Goal: Transaction & Acquisition: Purchase product/service

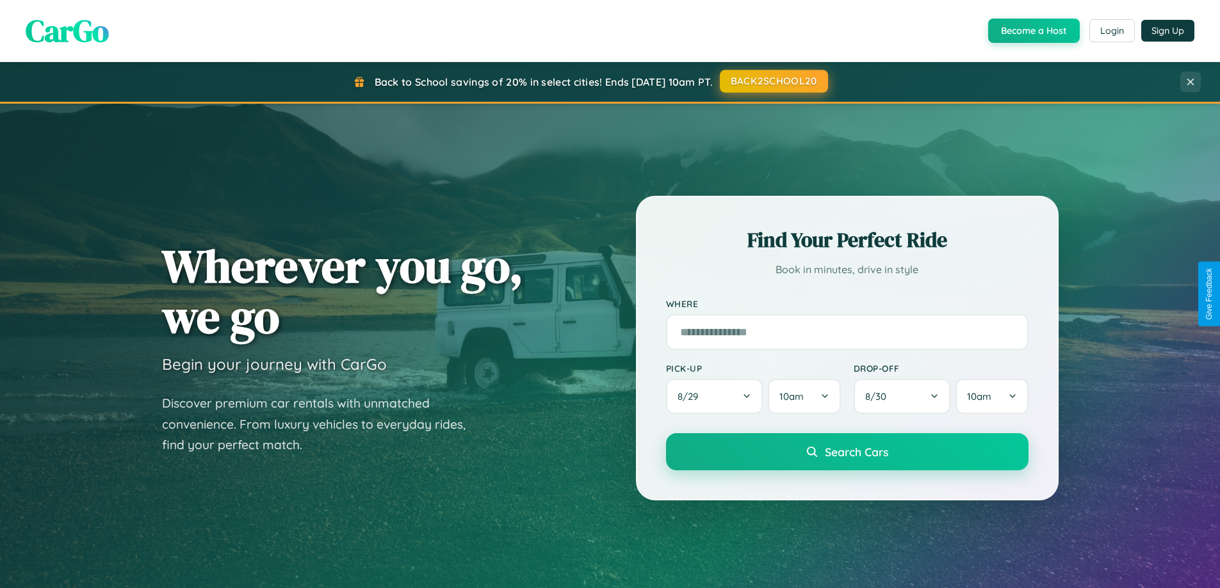
click at [773, 81] on button "BACK2SCHOOL20" at bounding box center [774, 81] width 108 height 23
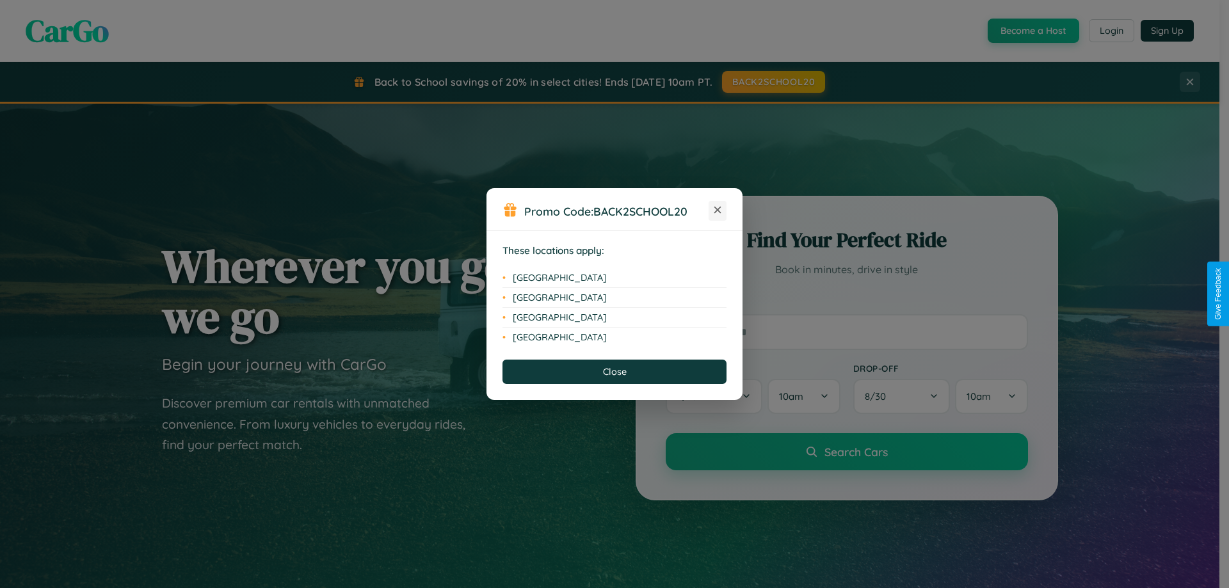
click at [718, 211] on icon at bounding box center [718, 210] width 7 height 7
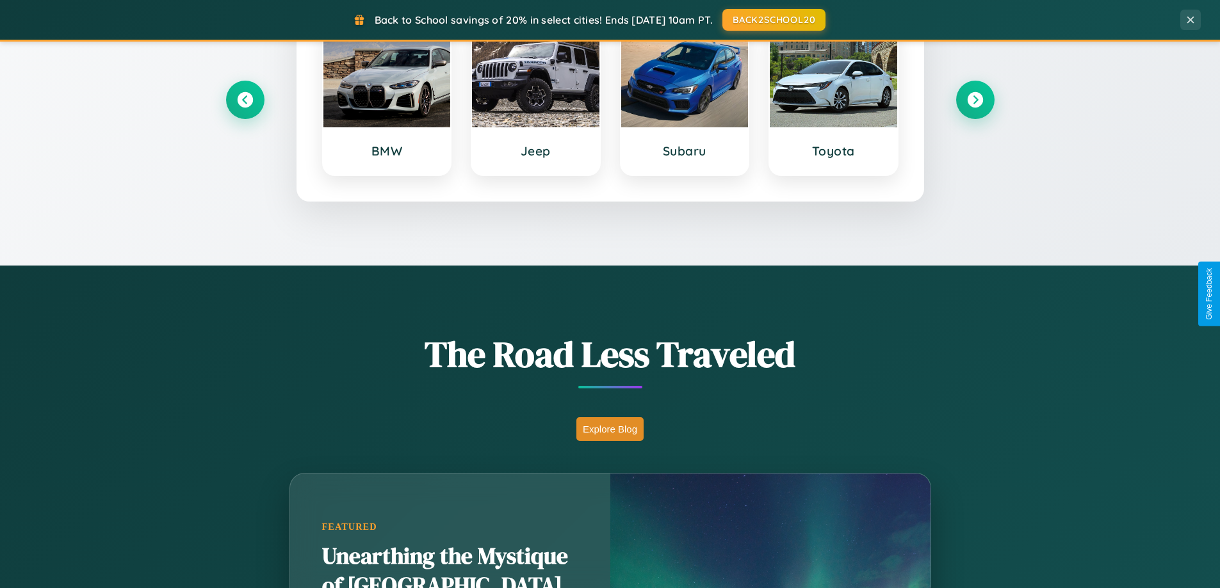
scroll to position [881, 0]
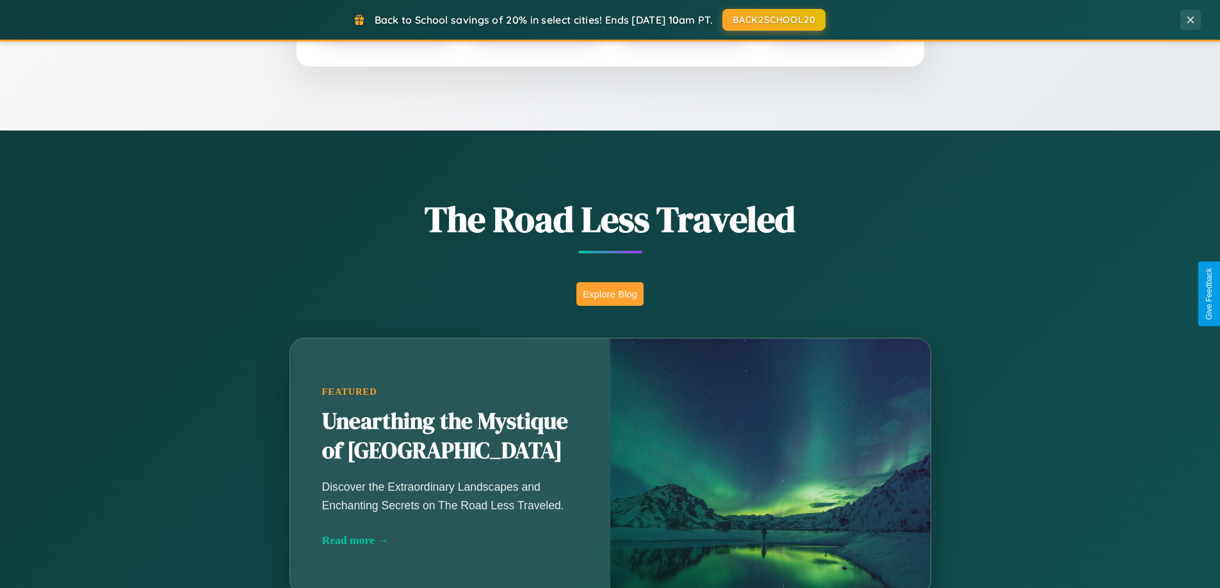
click at [610, 294] on button "Explore Blog" at bounding box center [609, 294] width 67 height 24
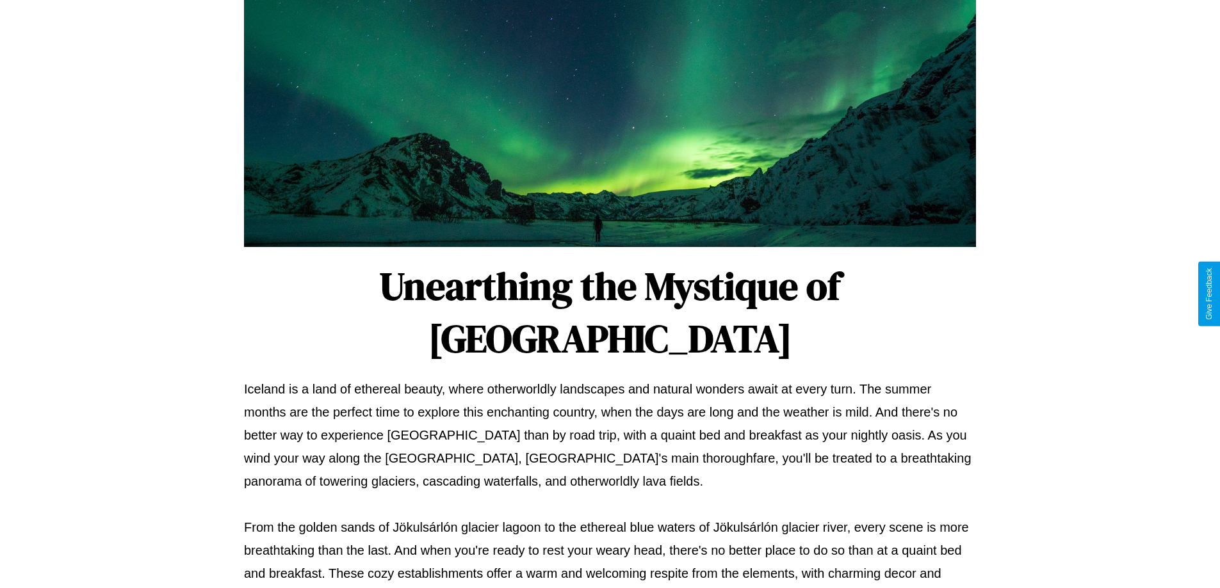
scroll to position [414, 0]
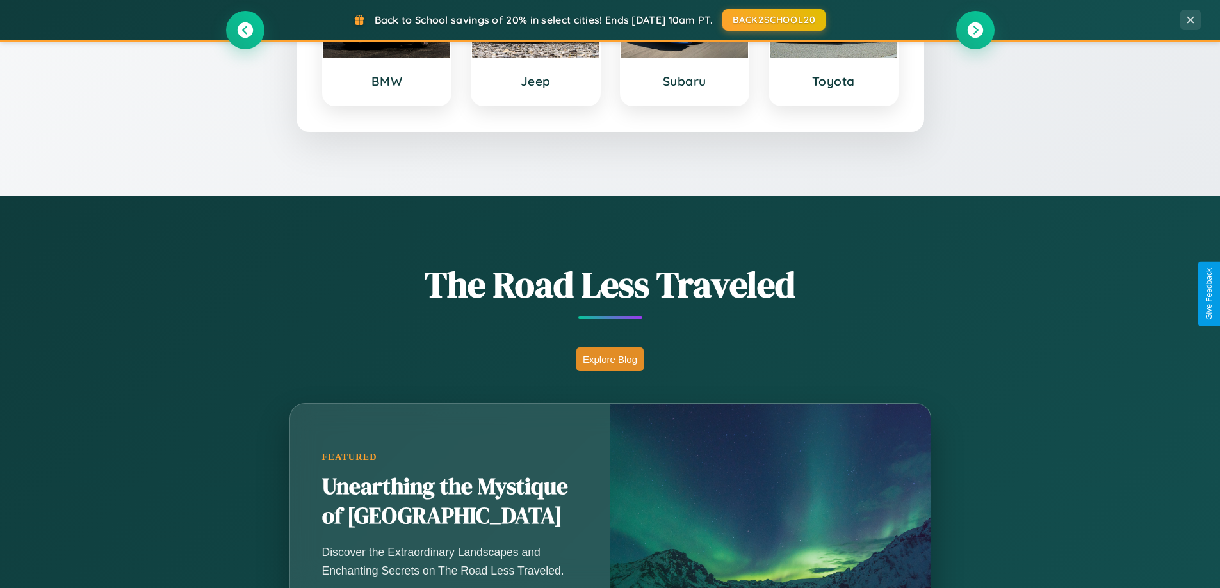
scroll to position [552, 0]
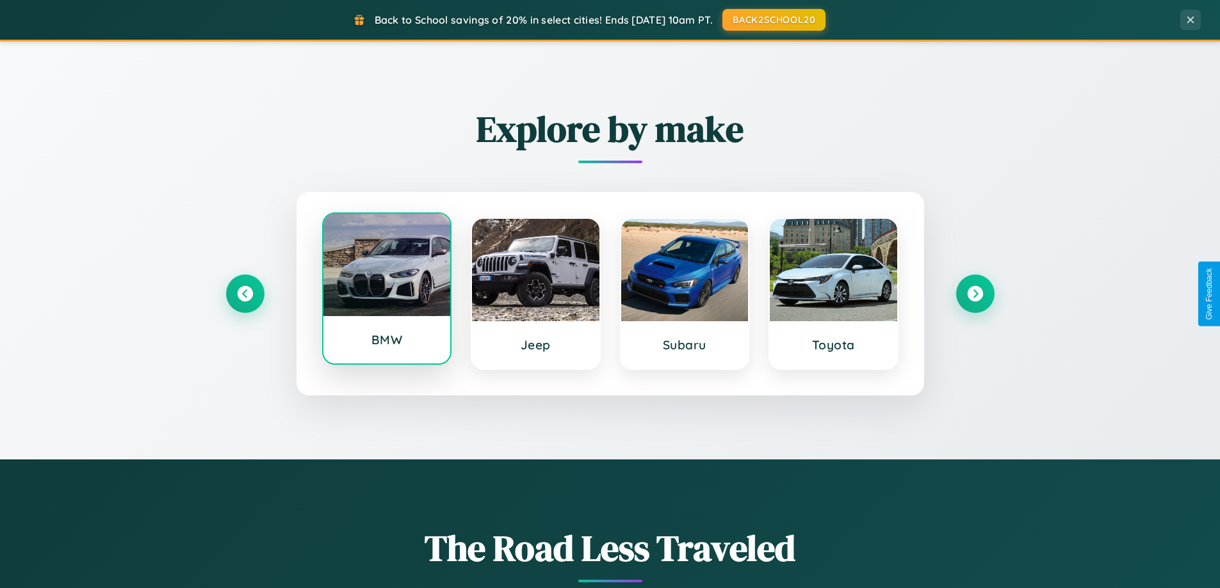
click at [386, 292] on div at bounding box center [386, 265] width 127 height 102
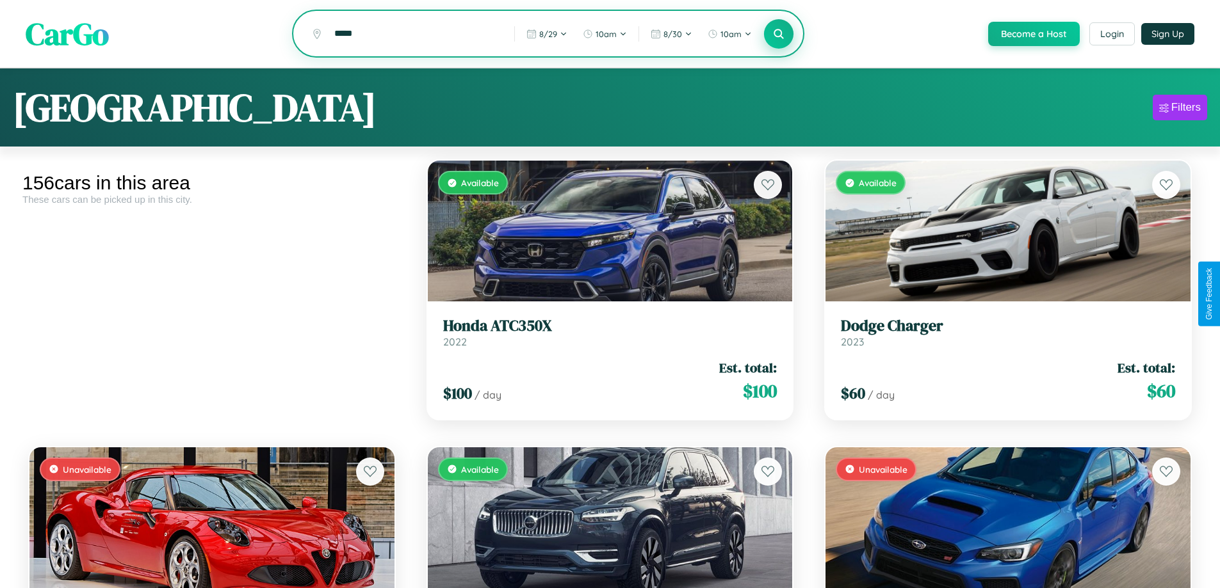
click at [778, 35] on icon at bounding box center [779, 34] width 12 height 12
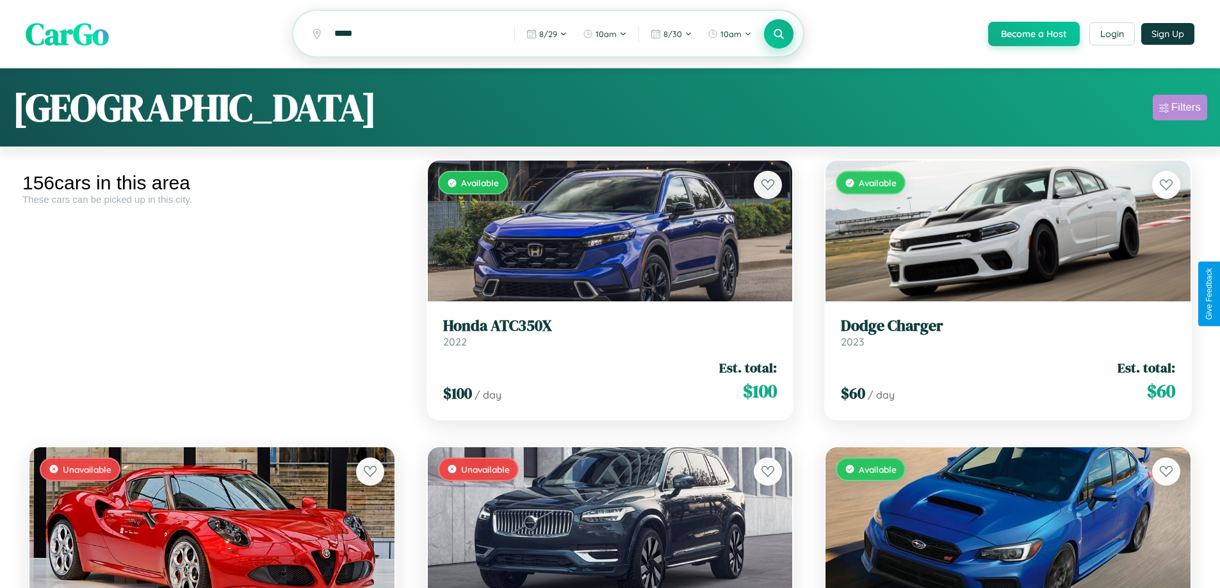
click at [1179, 109] on div "Filters" at bounding box center [1185, 107] width 29 height 13
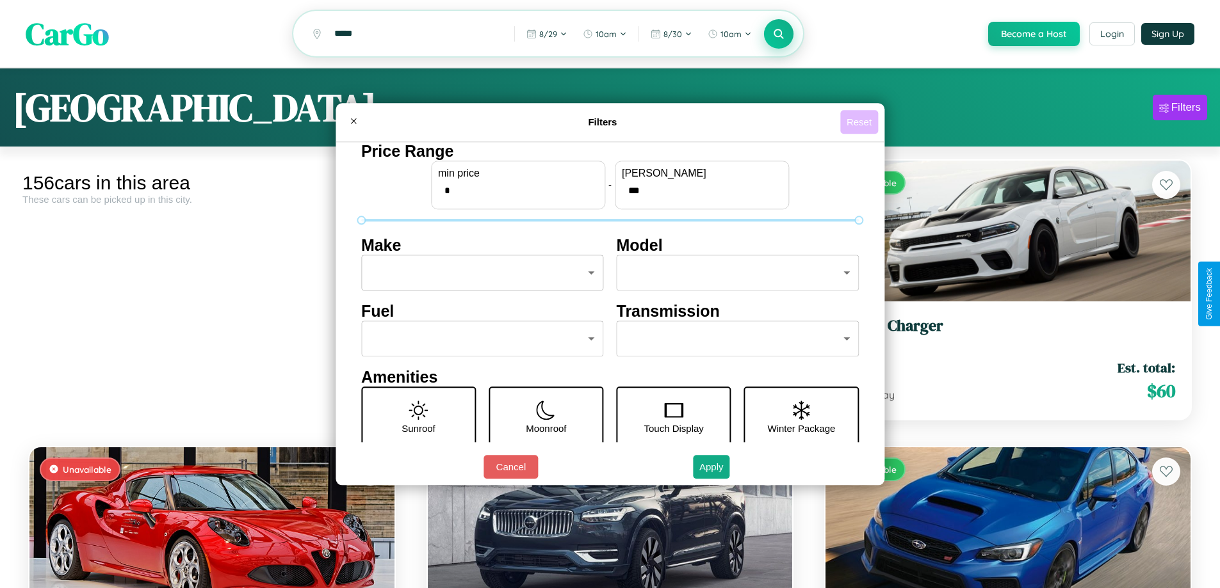
click at [860, 122] on button "Reset" at bounding box center [859, 122] width 38 height 24
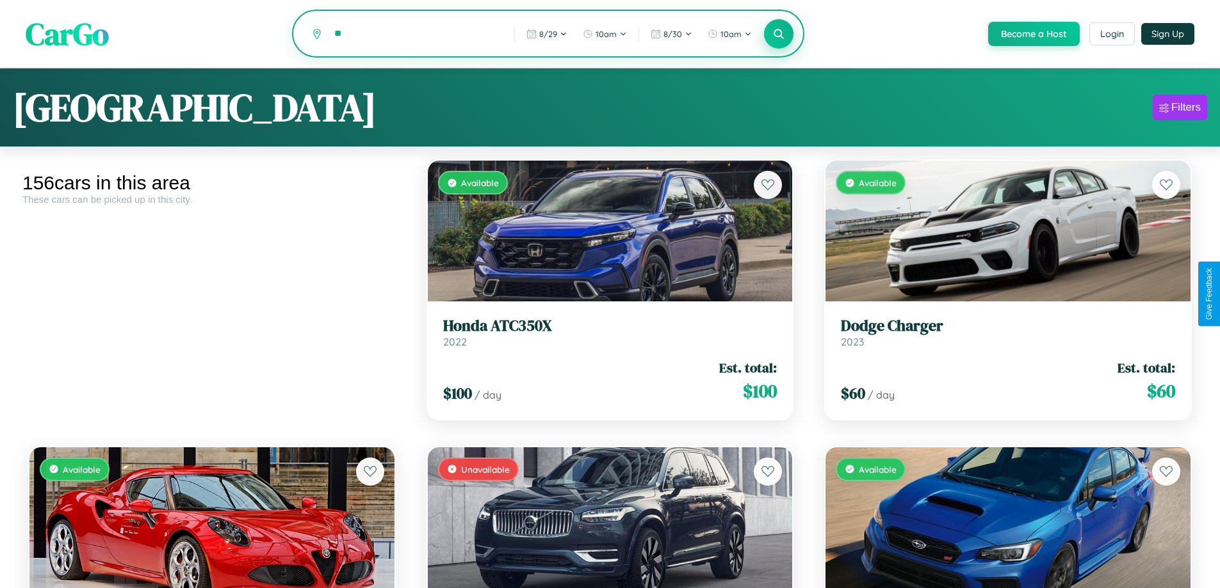
type input "*"
type input "******"
click at [778, 35] on icon at bounding box center [779, 34] width 12 height 12
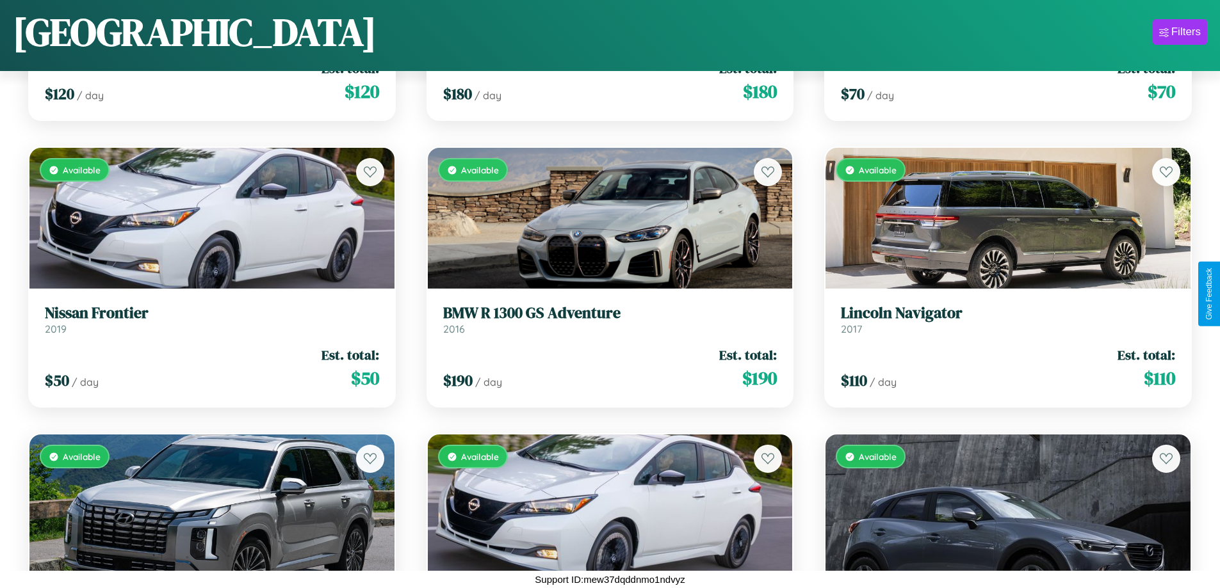
scroll to position [5627, 0]
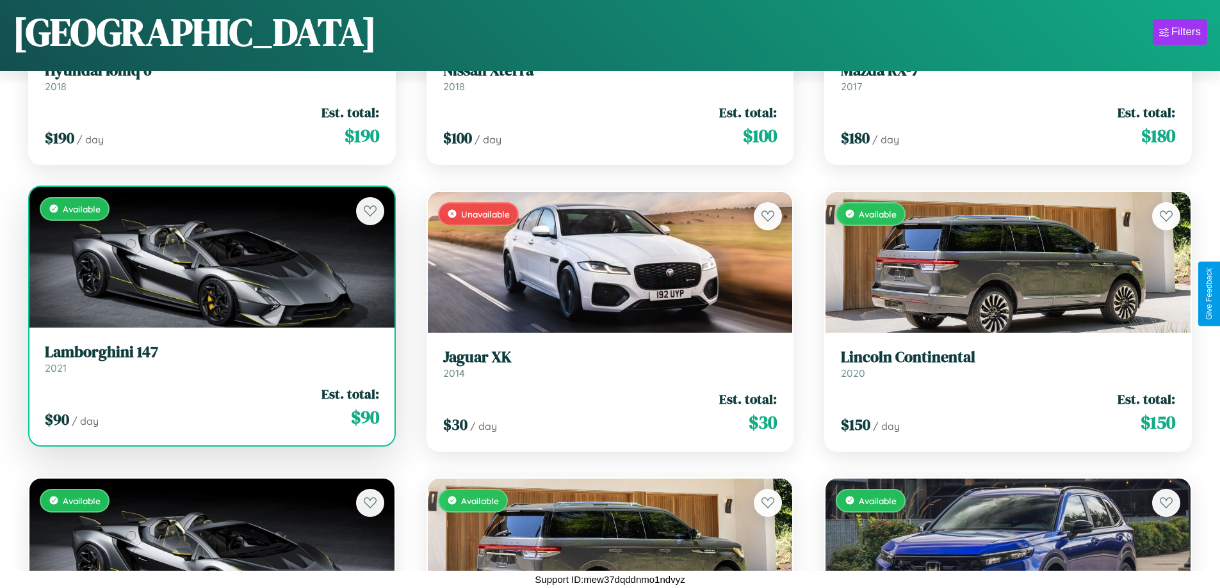
click at [210, 361] on link "Lamborghini 147 2021" at bounding box center [212, 358] width 334 height 31
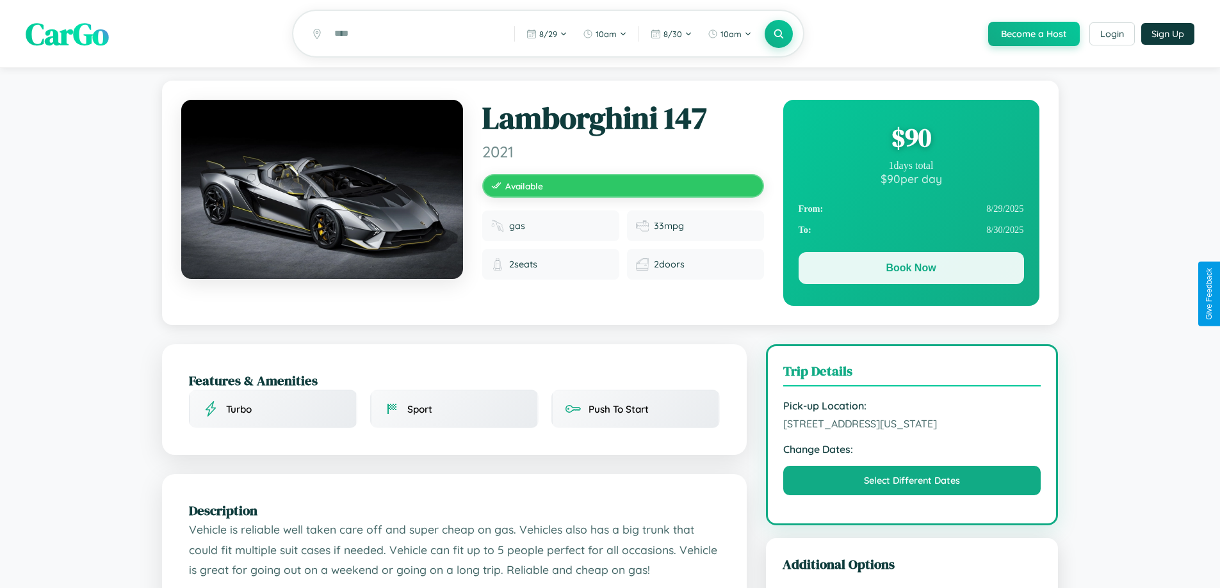
click at [910, 270] on button "Book Now" at bounding box center [910, 268] width 225 height 32
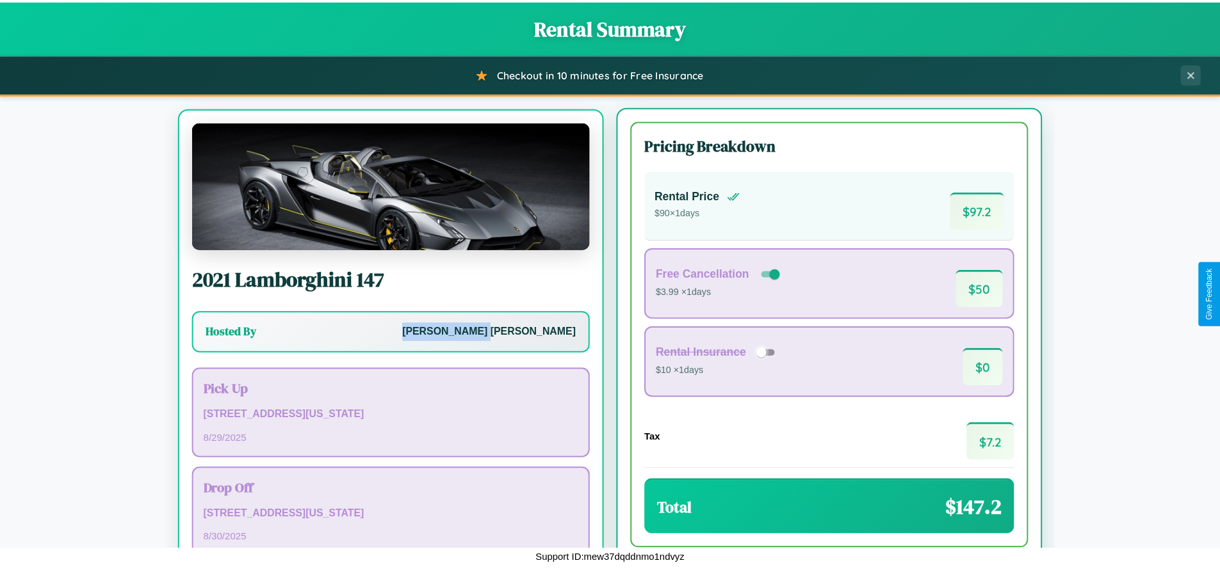
scroll to position [60, 0]
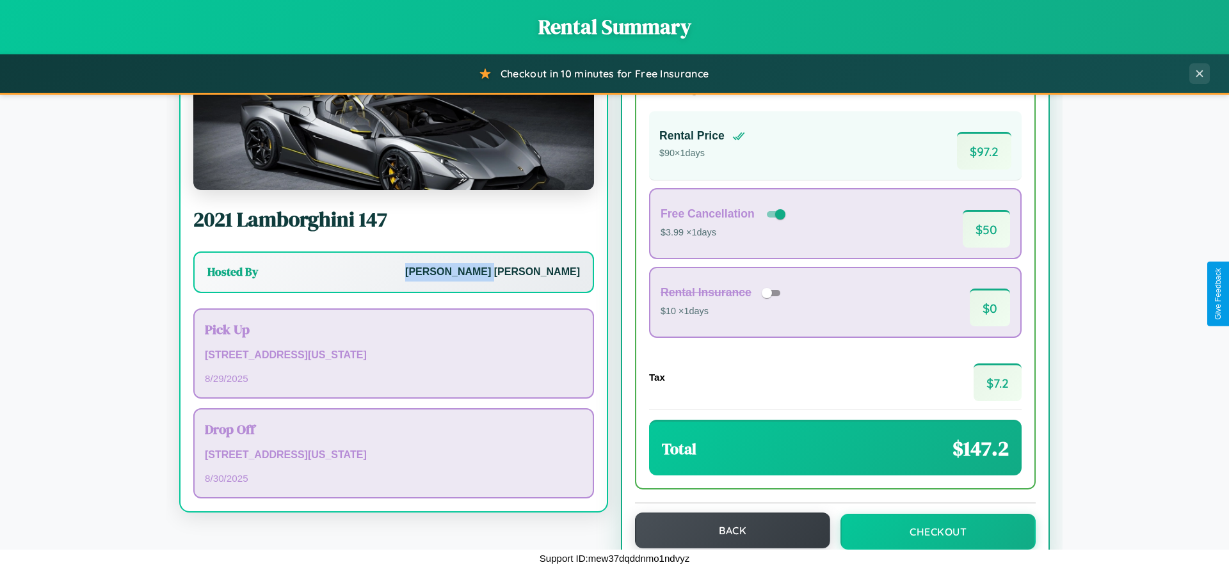
click at [727, 531] on button "Back" at bounding box center [732, 531] width 195 height 36
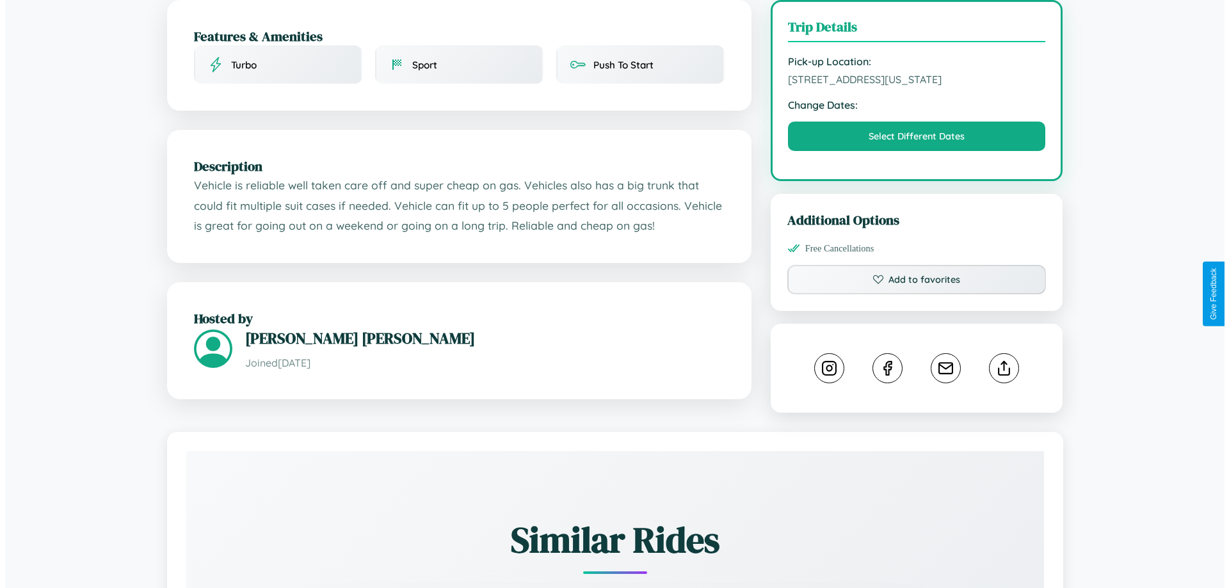
scroll to position [345, 0]
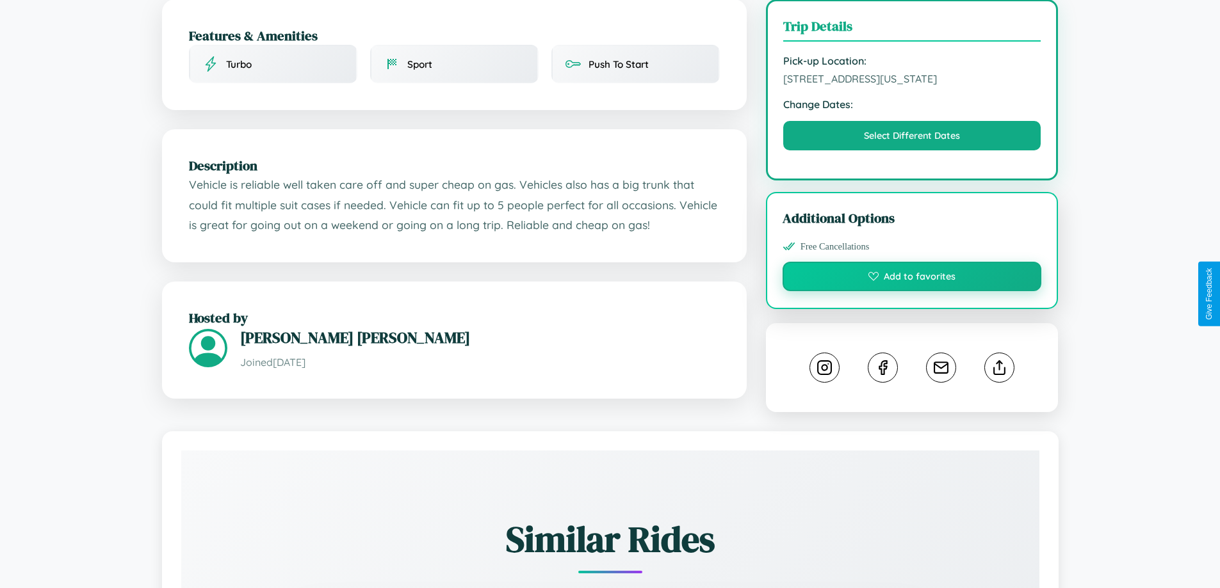
click at [912, 291] on button "Add to favorites" at bounding box center [911, 276] width 259 height 29
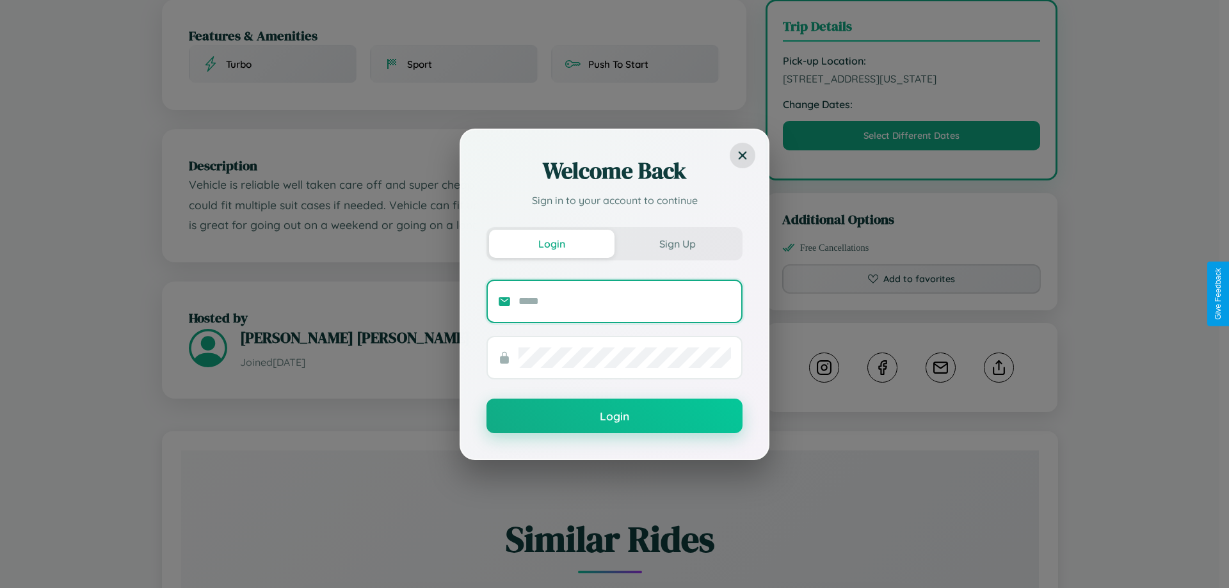
click at [625, 301] on input "text" at bounding box center [625, 301] width 213 height 20
click at [912, 150] on div "Welcome Back Sign in to your account to continue Login Sign Up Login" at bounding box center [614, 294] width 1229 height 588
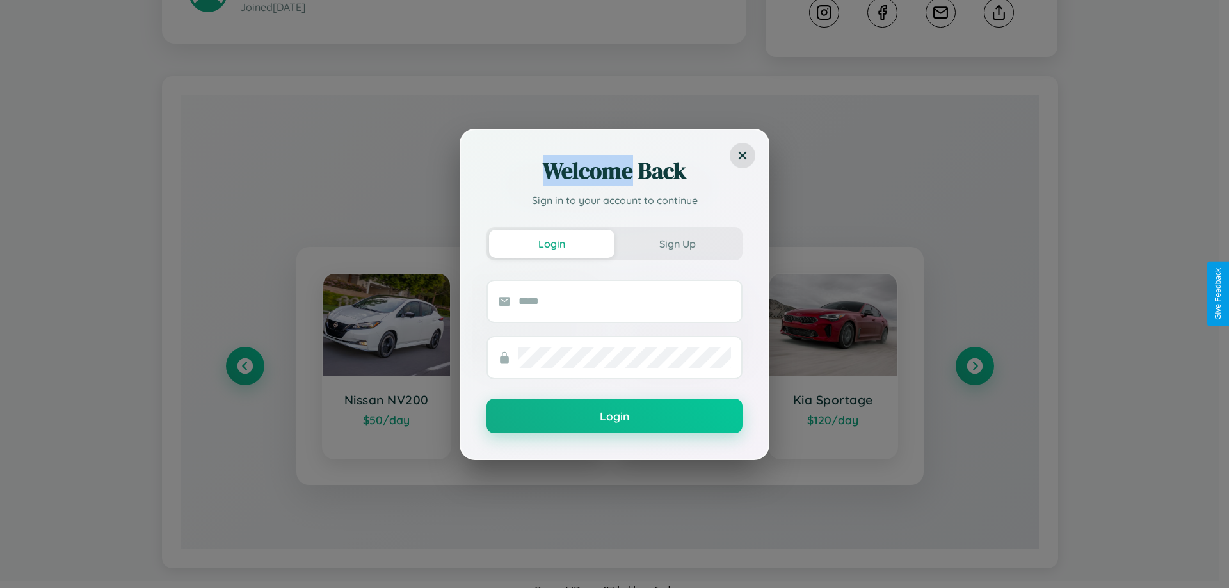
scroll to position [725, 0]
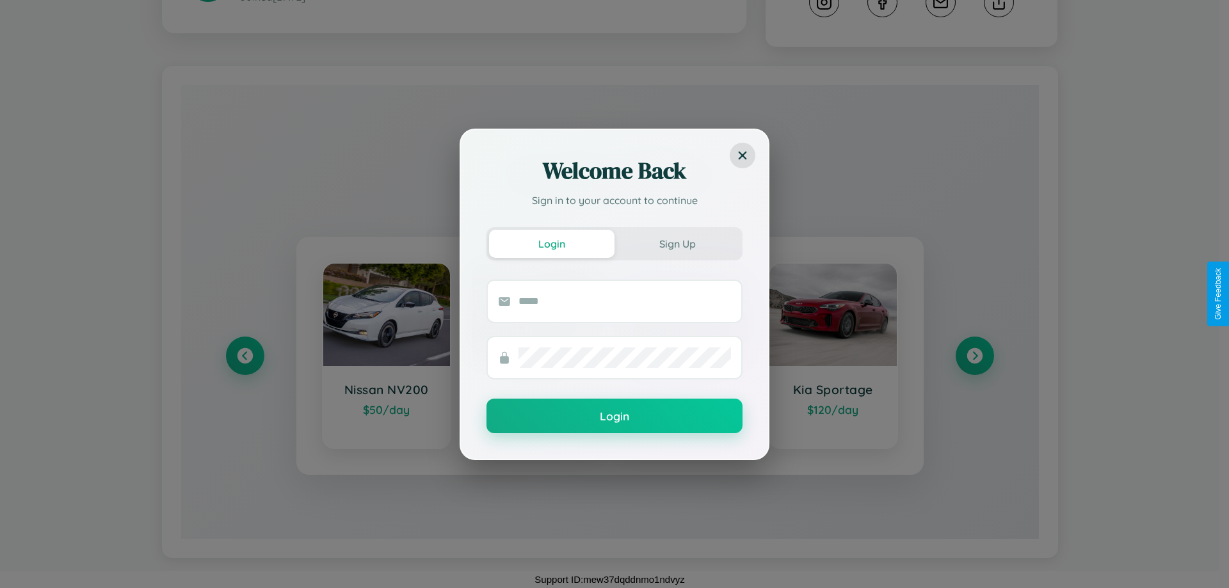
click at [245, 356] on div "Welcome Back Sign in to your account to continue Login Sign Up Login" at bounding box center [614, 294] width 1229 height 588
click at [974, 356] on div "Welcome Back Sign in to your account to continue Login Sign Up Login" at bounding box center [614, 294] width 1229 height 588
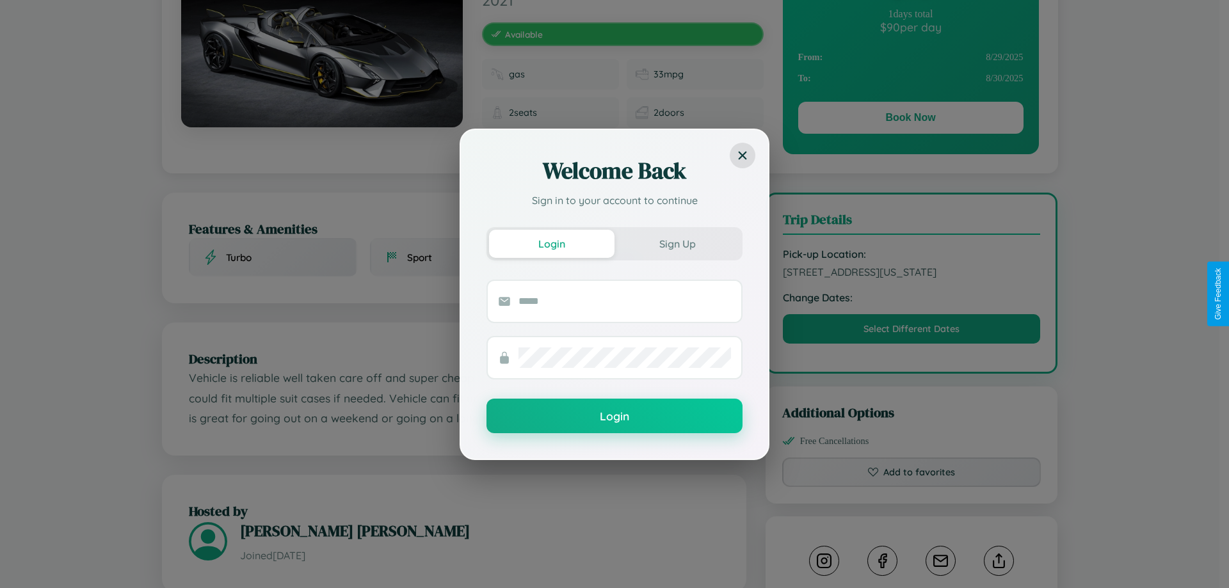
scroll to position [0, 0]
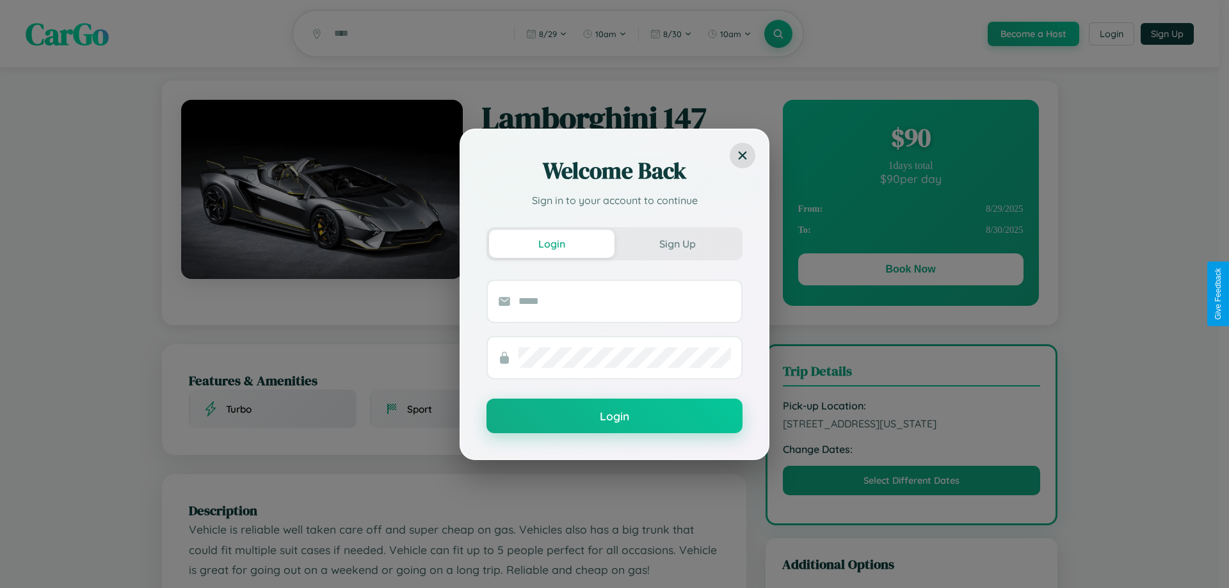
click at [910, 140] on div "Welcome Back Sign in to your account to continue Login Sign Up Login" at bounding box center [614, 294] width 1229 height 588
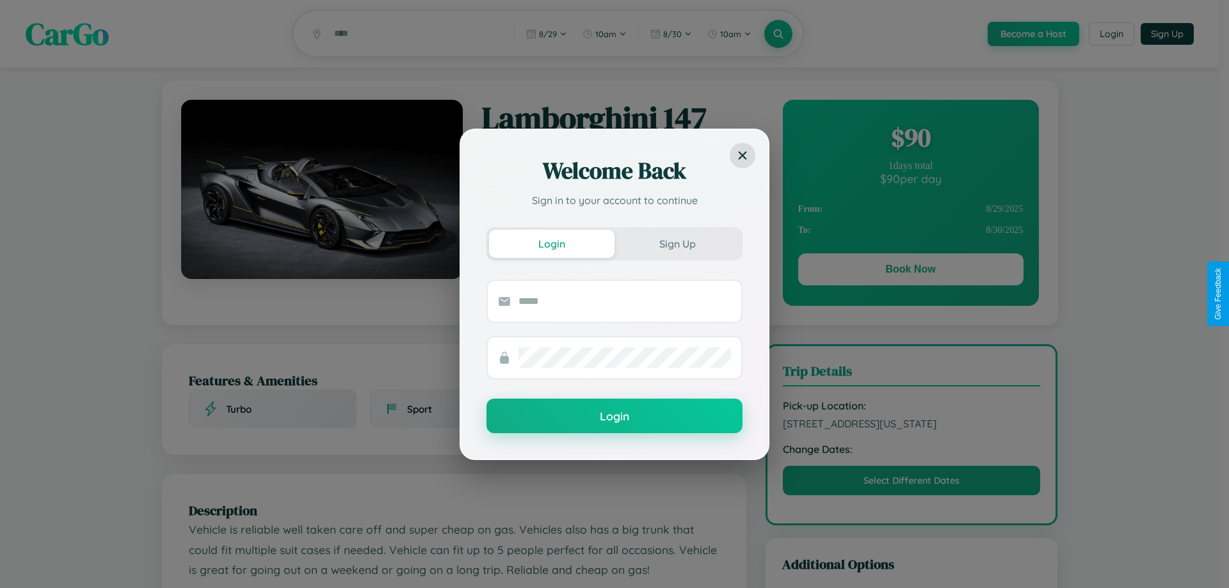
click at [910, 140] on div "Welcome Back Sign in to your account to continue Login Sign Up Login" at bounding box center [614, 294] width 1229 height 588
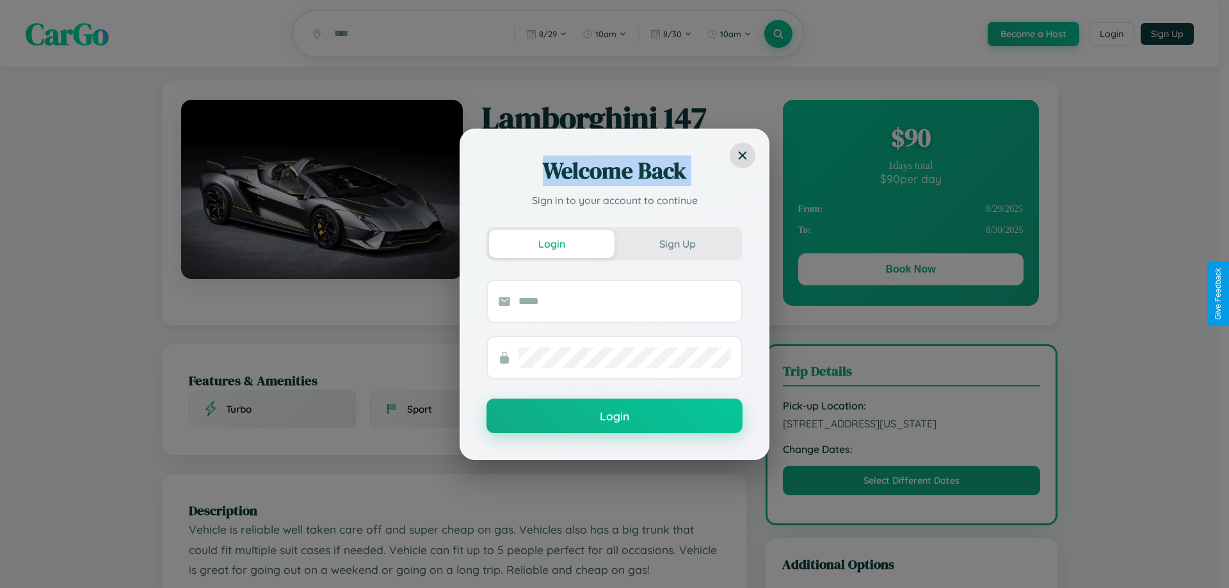
click at [910, 140] on div "Welcome Back Sign in to your account to continue Login Sign Up Login" at bounding box center [614, 294] width 1229 height 588
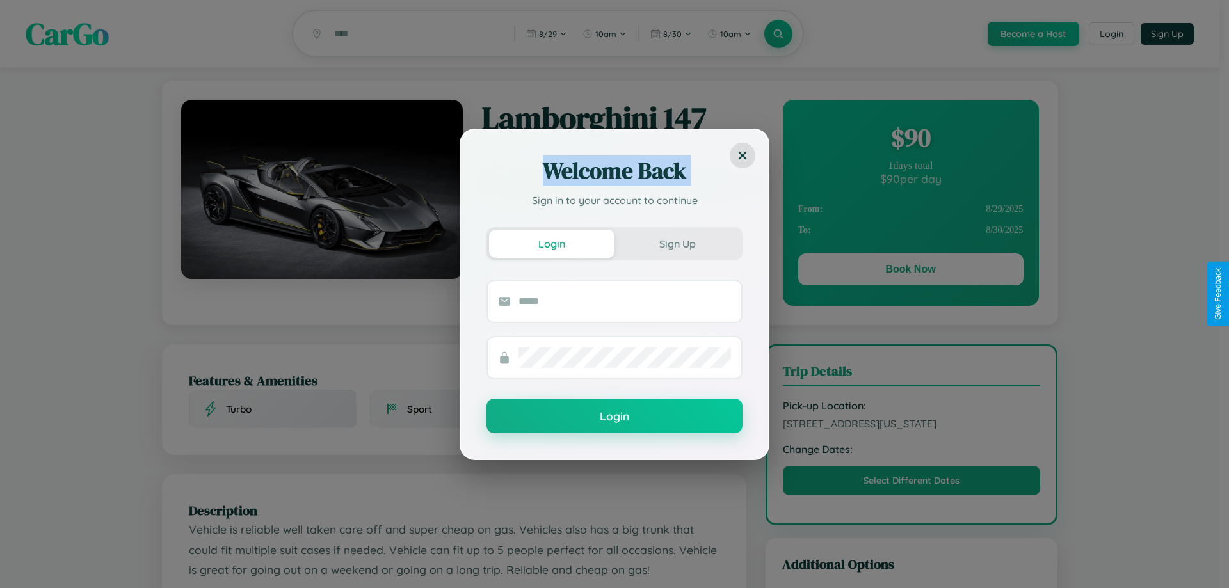
click at [910, 140] on div "Welcome Back Sign in to your account to continue Login Sign Up Login" at bounding box center [614, 294] width 1229 height 588
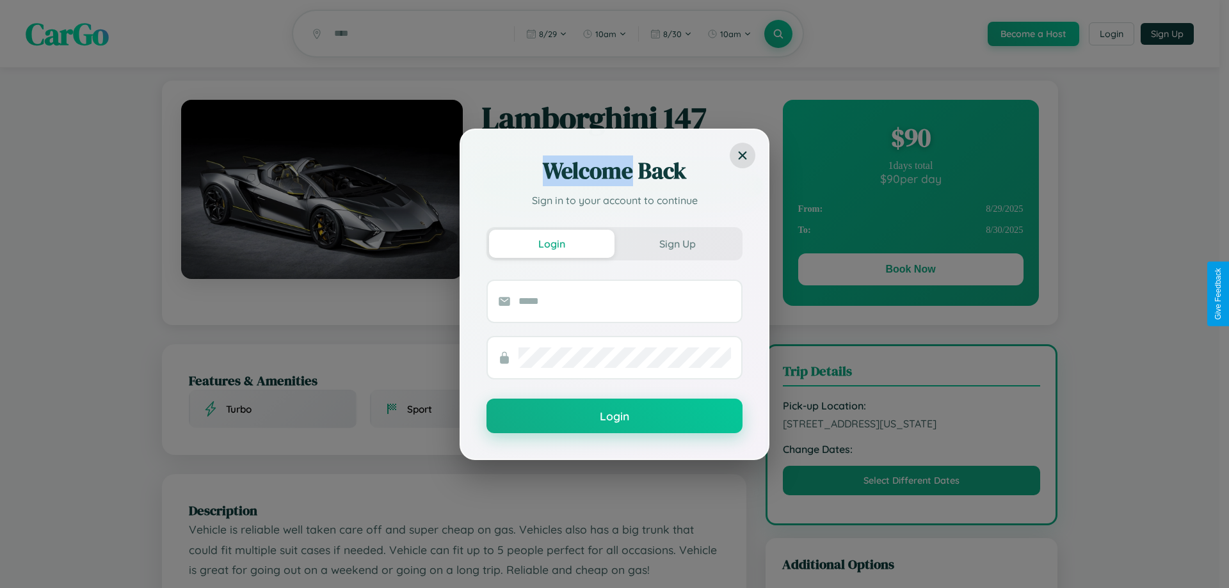
click at [910, 140] on div "Welcome Back Sign in to your account to continue Login Sign Up Login" at bounding box center [614, 294] width 1229 height 588
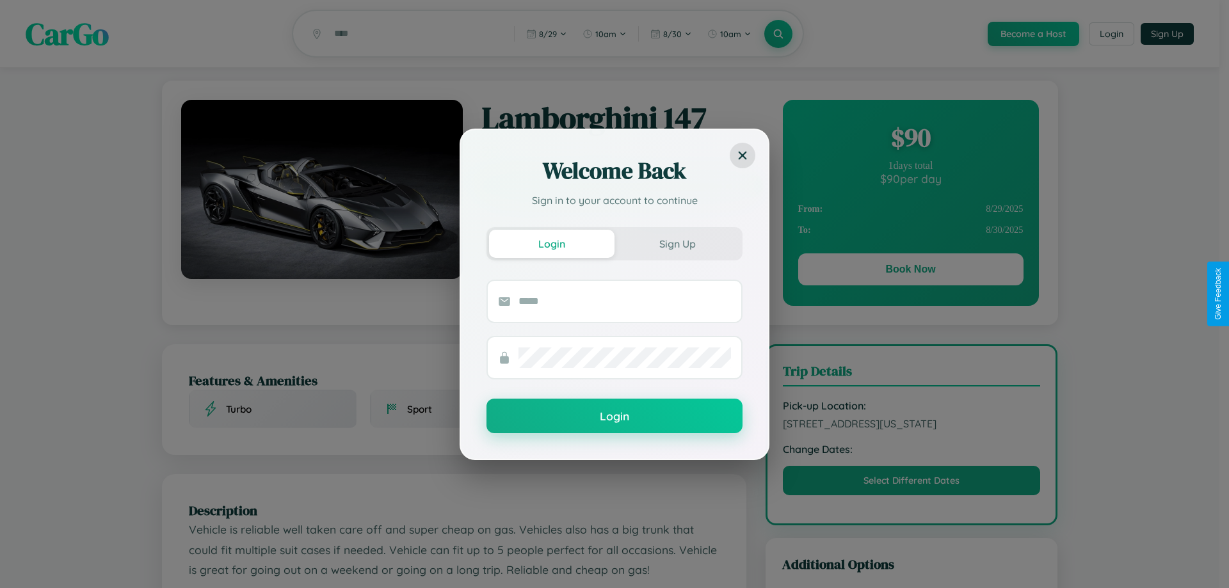
click at [910, 271] on div "Welcome Back Sign in to your account to continue Login Sign Up Login" at bounding box center [614, 294] width 1229 height 588
